Goal: Check status: Check status

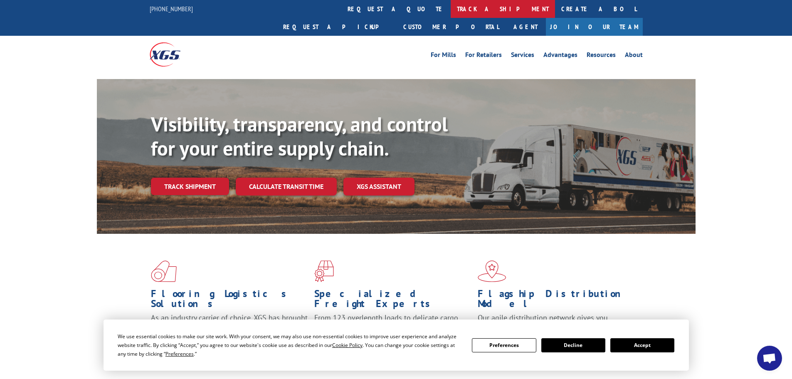
click at [451, 9] on link "track a shipment" at bounding box center [503, 9] width 104 height 18
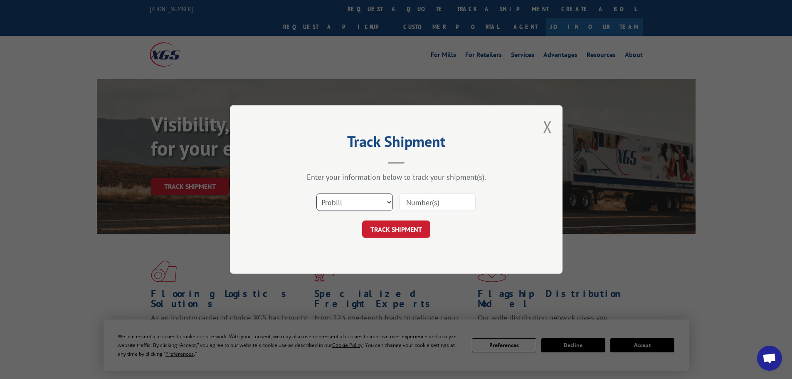
drag, startPoint x: 353, startPoint y: 200, endPoint x: 348, endPoint y: 210, distance: 10.6
click at [353, 200] on select "Select category... Probill BOL PO" at bounding box center [354, 201] width 77 height 17
select select "bol"
click at [316, 193] on select "Select category... Probill BOL PO" at bounding box center [354, 201] width 77 height 17
click at [409, 204] on input at bounding box center [437, 201] width 77 height 17
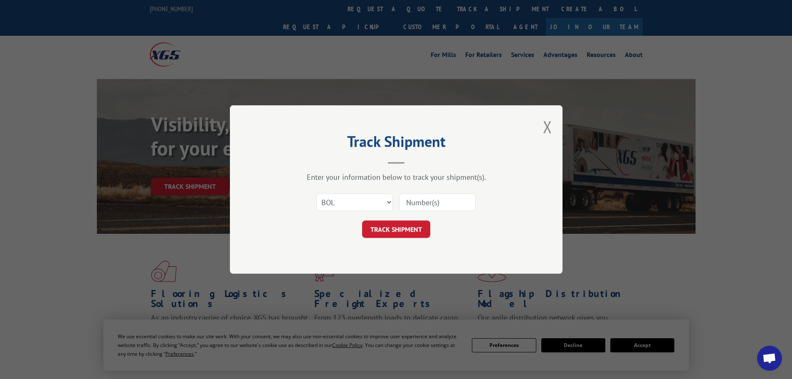
paste input "5235646"
type input "5235646"
click at [408, 231] on button "TRACK SHIPMENT" at bounding box center [396, 228] width 68 height 17
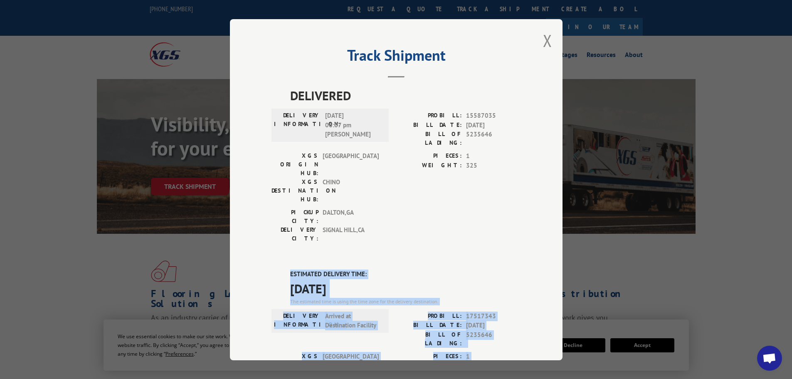
drag, startPoint x: 285, startPoint y: 226, endPoint x: 432, endPoint y: 351, distance: 192.9
copy div "ESTIMATED DELIVERY TIME: [DATE] The estimated time is using the time zone for t…"
click at [548, 41] on button "Close modal" at bounding box center [547, 41] width 9 height 22
